Goal: Information Seeking & Learning: Learn about a topic

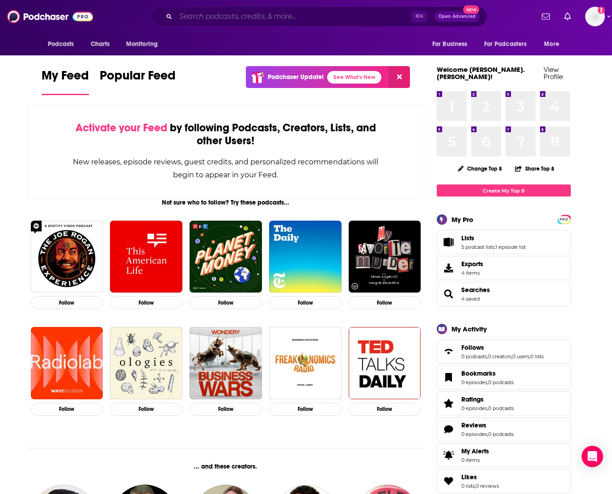
click at [222, 19] on input "Search podcasts, credits, & more..." at bounding box center [293, 16] width 235 height 14
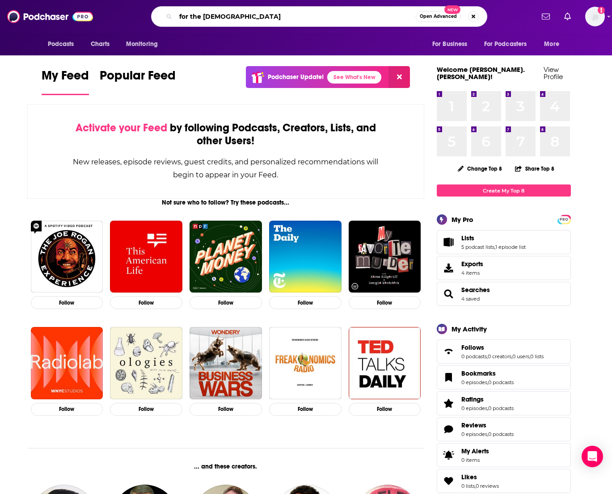
type input "for the [DEMOGRAPHIC_DATA]"
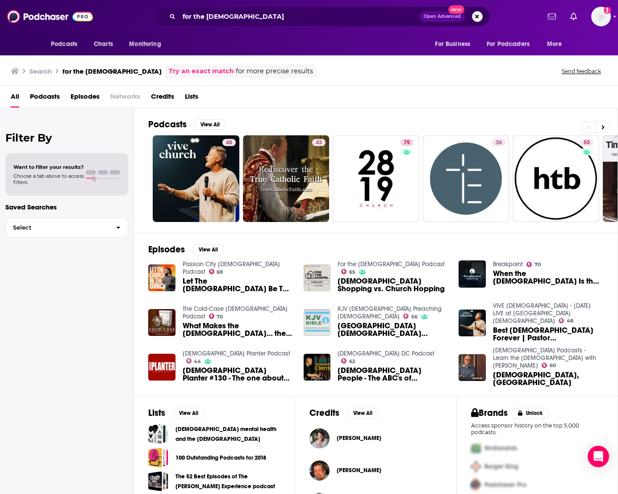
click at [169, 73] on link "Try an exact match" at bounding box center [201, 71] width 65 height 10
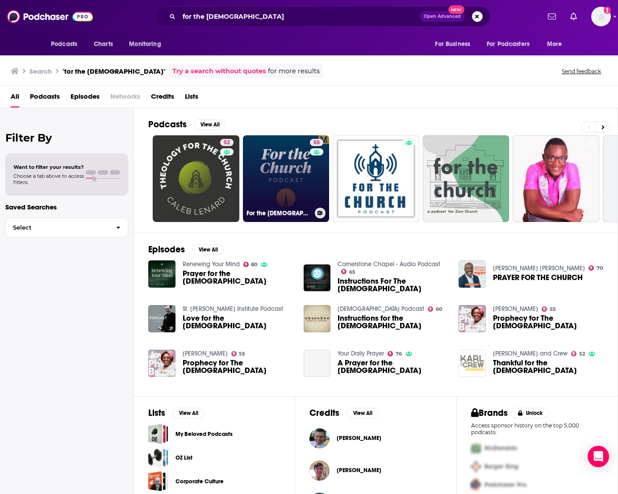
click at [260, 178] on link "55 For the [DEMOGRAPHIC_DATA] Podcast" at bounding box center [286, 178] width 87 height 87
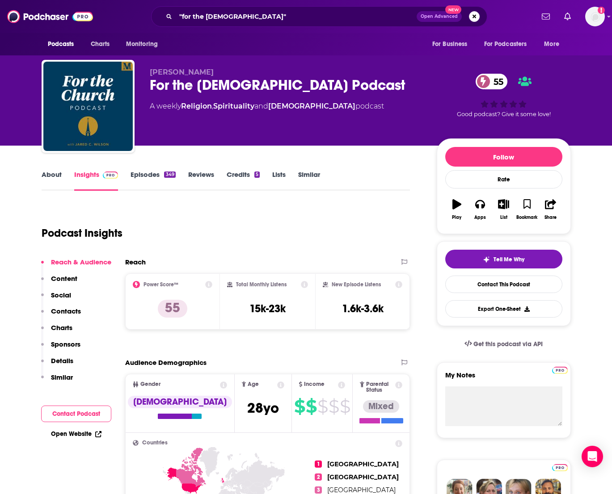
click at [60, 313] on p "Contacts" at bounding box center [66, 311] width 30 height 8
click at [46, 170] on link "About" at bounding box center [52, 180] width 20 height 21
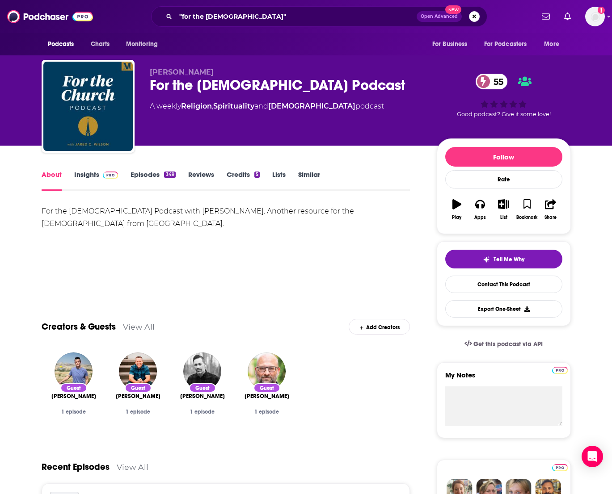
click at [151, 180] on link "Episodes 349" at bounding box center [152, 180] width 45 height 21
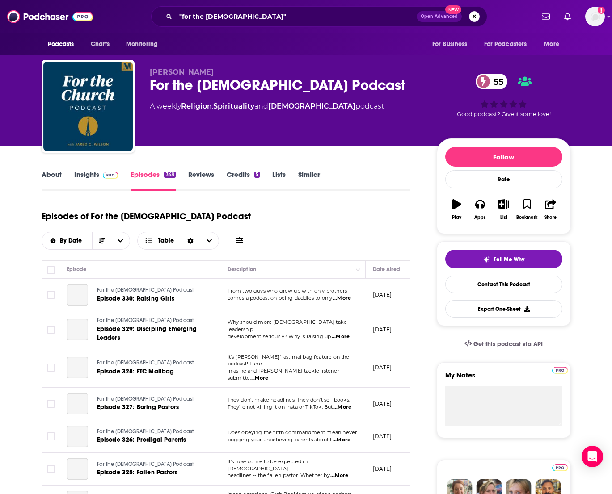
click at [94, 174] on link "Insights" at bounding box center [96, 180] width 44 height 21
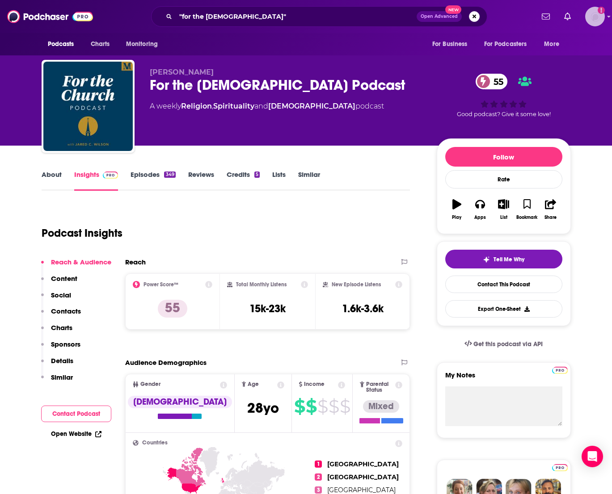
click at [591, 21] on img "Logged in as heidi.egloff" at bounding box center [595, 17] width 20 height 20
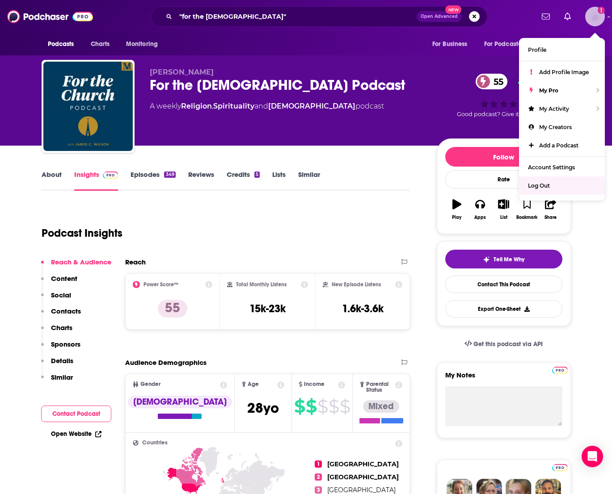
click at [559, 181] on div "Log Out" at bounding box center [562, 185] width 86 height 18
